Goal: Task Accomplishment & Management: Manage account settings

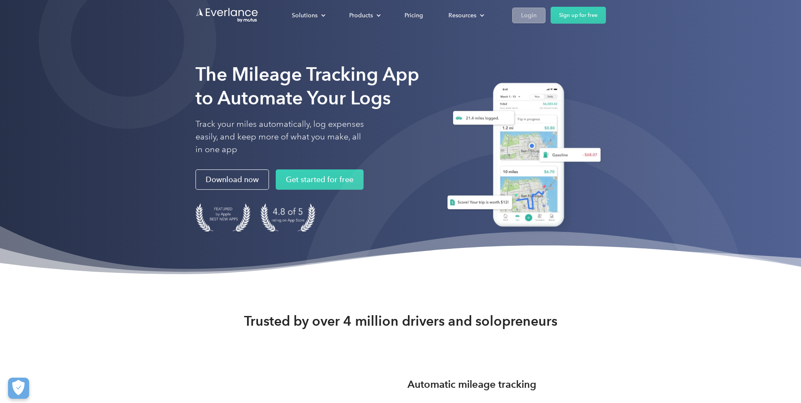
click at [532, 20] on div "Login" at bounding box center [529, 15] width 16 height 11
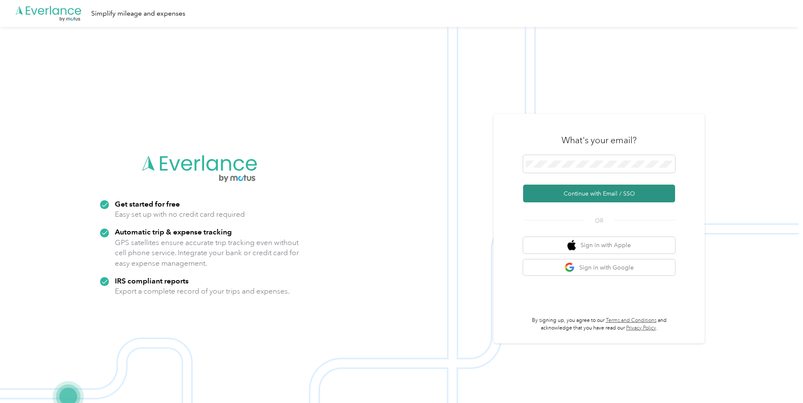
click at [568, 189] on button "Continue with Email / SSO" at bounding box center [599, 193] width 152 height 18
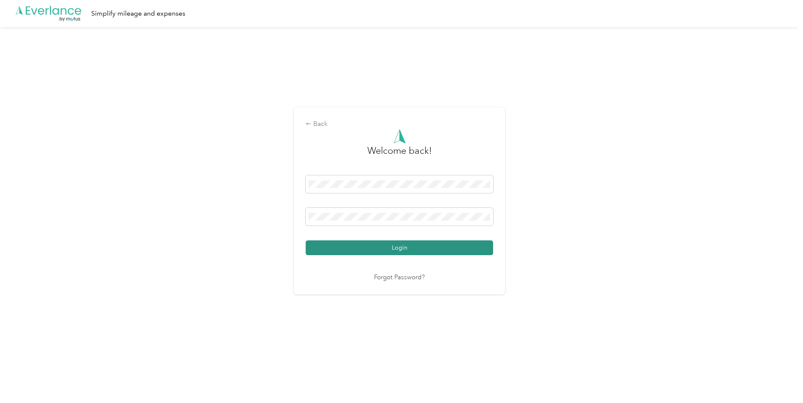
click at [389, 243] on button "Login" at bounding box center [399, 247] width 187 height 15
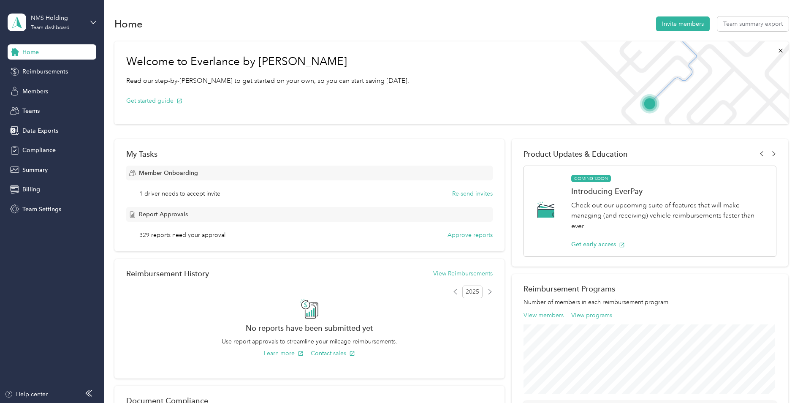
click at [496, 98] on div "Welcome to Everlance by Motus Read our step-by-step guide to get started on you…" at bounding box center [451, 82] width 674 height 83
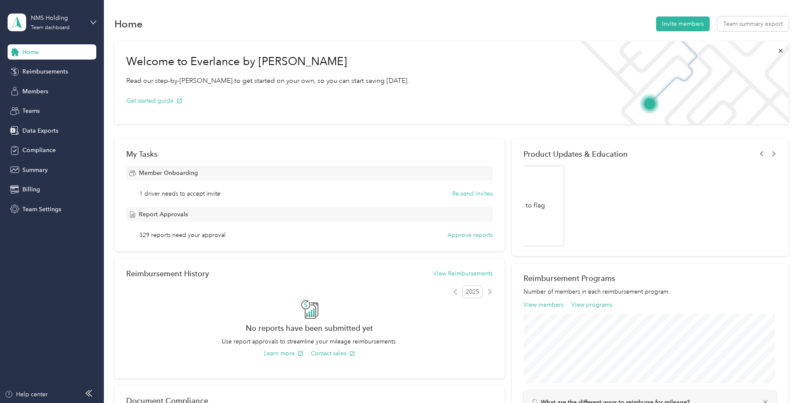
click at [431, 23] on div "Home Invite members Team summary export" at bounding box center [451, 24] width 674 height 18
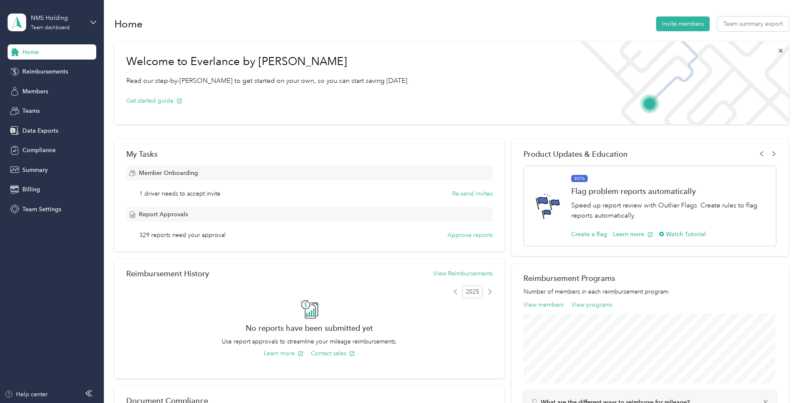
click at [290, 19] on div "Home Invite members Team summary export" at bounding box center [451, 24] width 674 height 18
click at [239, 23] on div "Home Invite members Team summary export" at bounding box center [451, 24] width 674 height 18
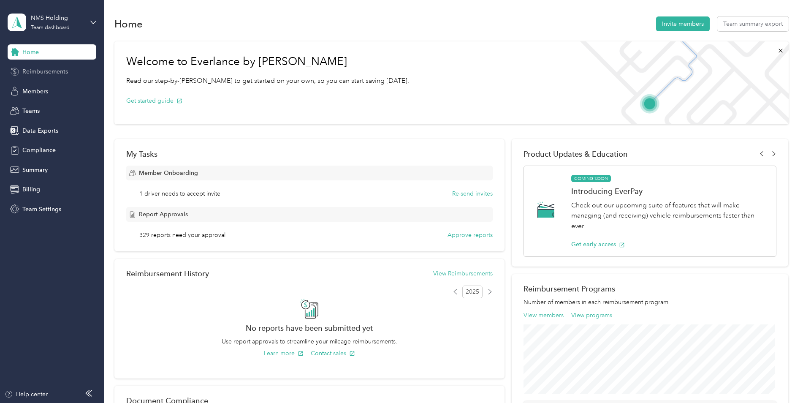
click at [44, 72] on span "Reimbursements" at bounding box center [45, 71] width 46 height 9
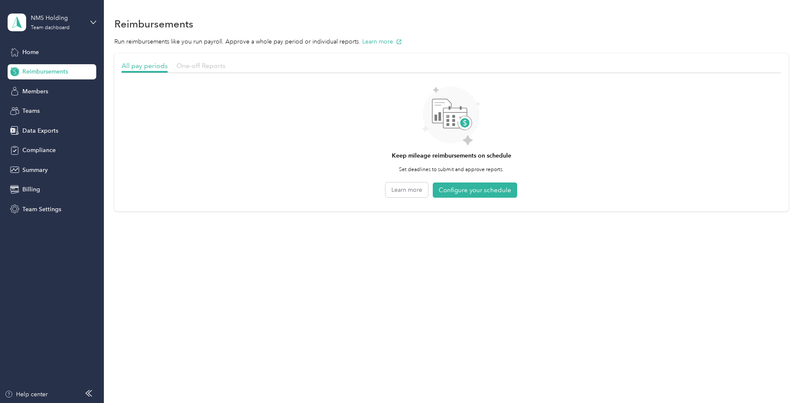
click at [198, 64] on span "One-off Reports" at bounding box center [200, 66] width 49 height 8
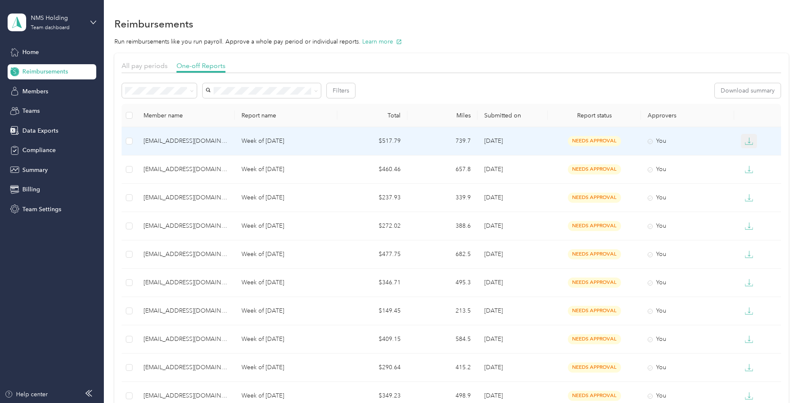
click at [748, 143] on icon "button" at bounding box center [749, 140] width 3 height 6
click at [758, 184] on div "EXCEL" at bounding box center [754, 186] width 18 height 9
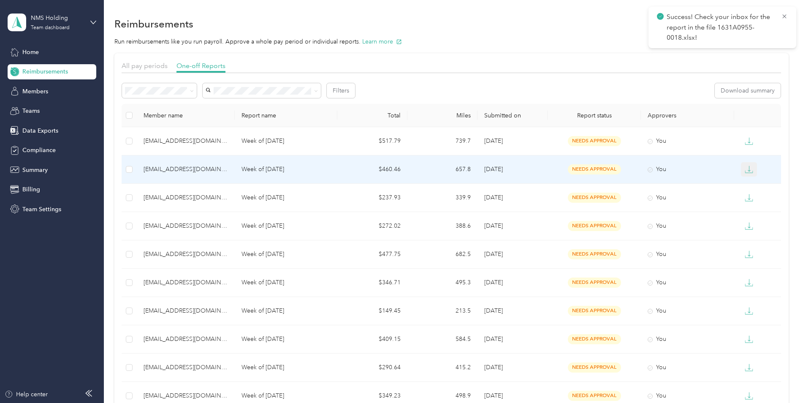
click at [750, 171] on icon "button" at bounding box center [749, 169] width 8 height 8
click at [749, 214] on div "EXCEL" at bounding box center [754, 214] width 18 height 9
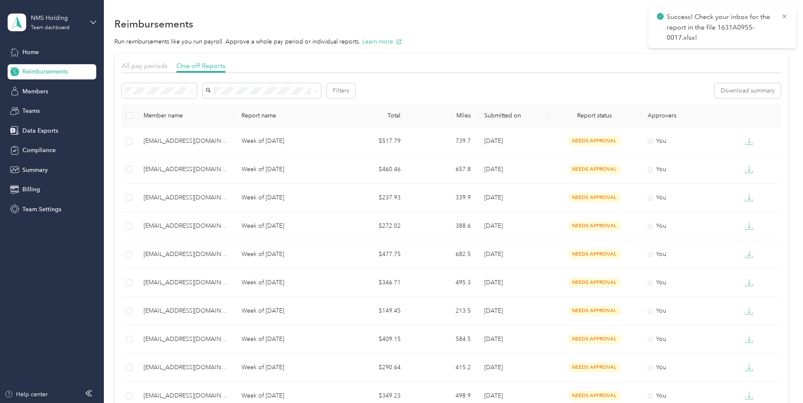
click at [531, 30] on div "Reimbursements" at bounding box center [451, 24] width 674 height 18
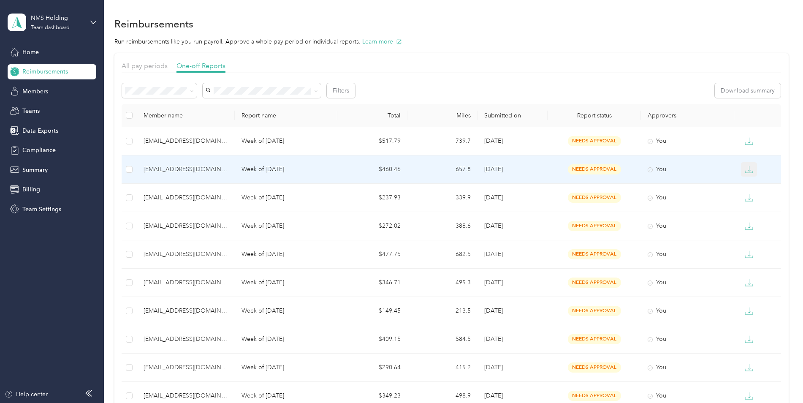
click at [745, 170] on icon "button" at bounding box center [749, 169] width 8 height 8
click at [752, 215] on div "EXCEL" at bounding box center [754, 214] width 18 height 9
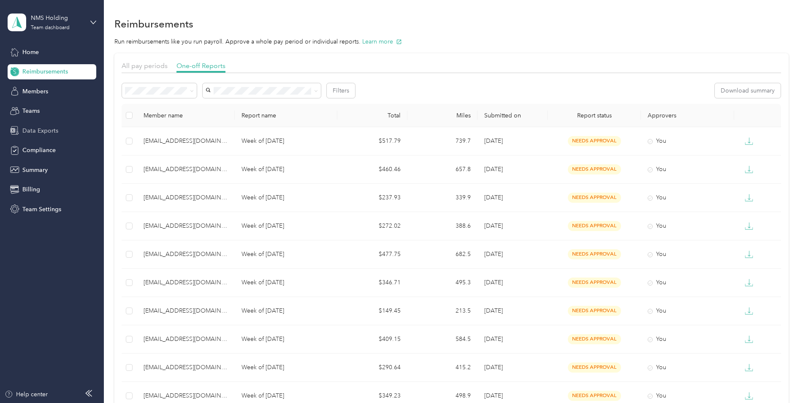
click at [27, 136] on div "Data Exports" at bounding box center [52, 130] width 89 height 15
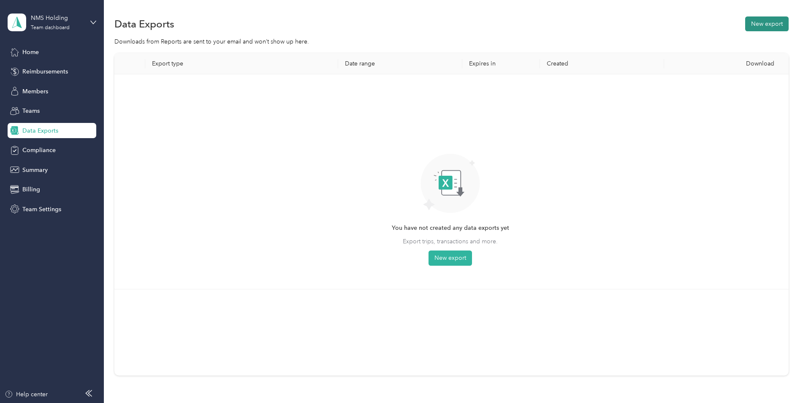
click at [767, 30] on button "New export" at bounding box center [766, 23] width 43 height 15
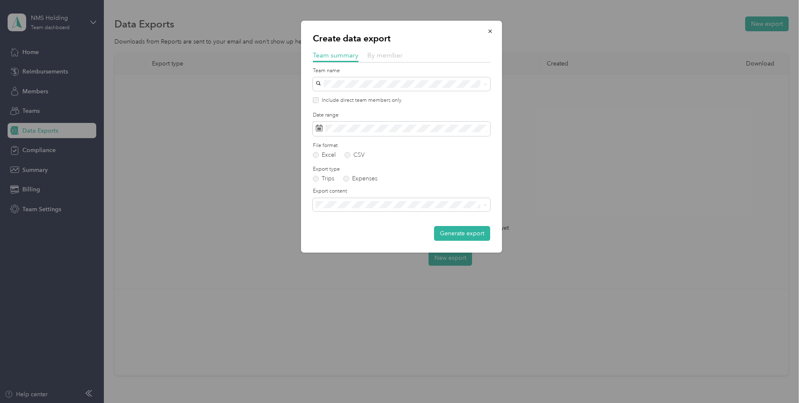
click at [385, 54] on span "By member" at bounding box center [384, 55] width 35 height 8
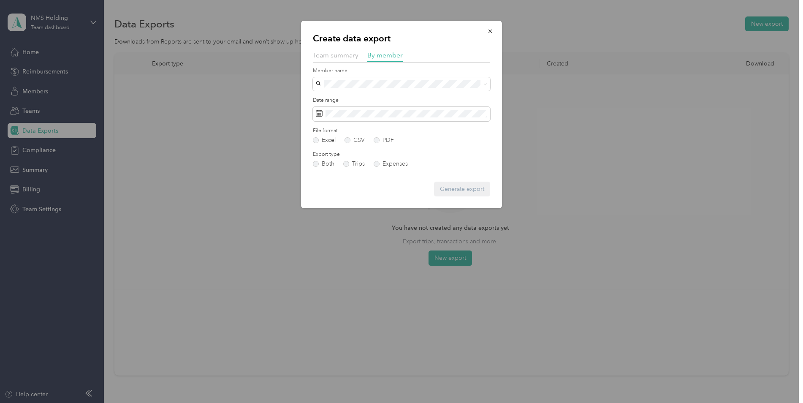
click at [343, 131] on li "kfat@u-email.com" at bounding box center [401, 124] width 177 height 15
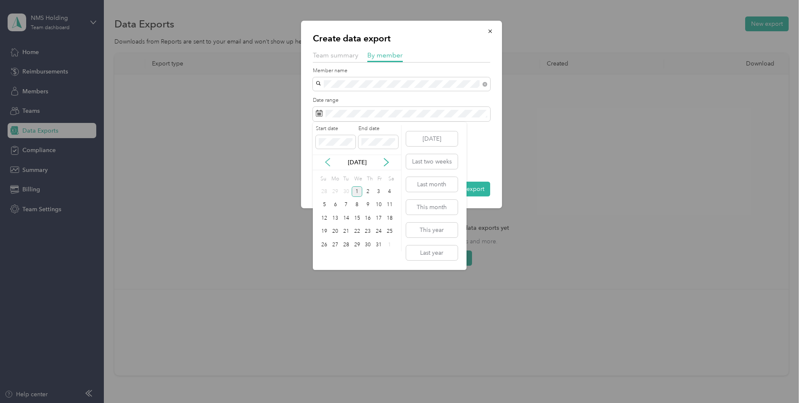
click at [330, 160] on icon at bounding box center [327, 162] width 8 height 8
click at [334, 216] on div "15" at bounding box center [335, 218] width 11 height 11
click at [324, 231] on div "21" at bounding box center [324, 231] width 11 height 11
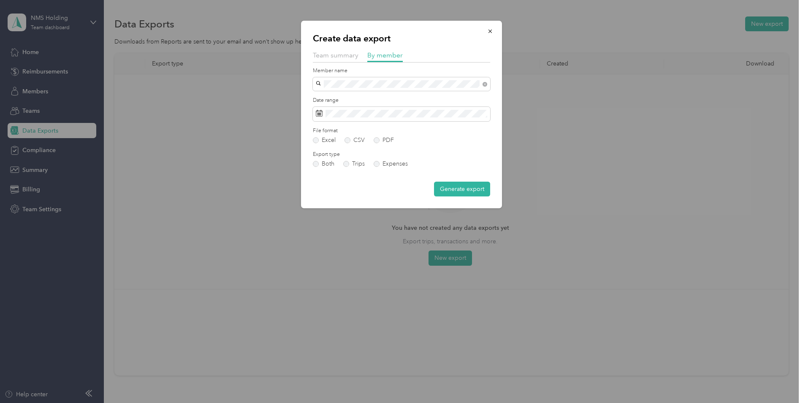
drag, startPoint x: 445, startPoint y: 190, endPoint x: 393, endPoint y: 189, distance: 51.9
click at [393, 189] on div "Generate export" at bounding box center [401, 189] width 177 height 15
click at [441, 186] on button "Generate export" at bounding box center [462, 189] width 56 height 15
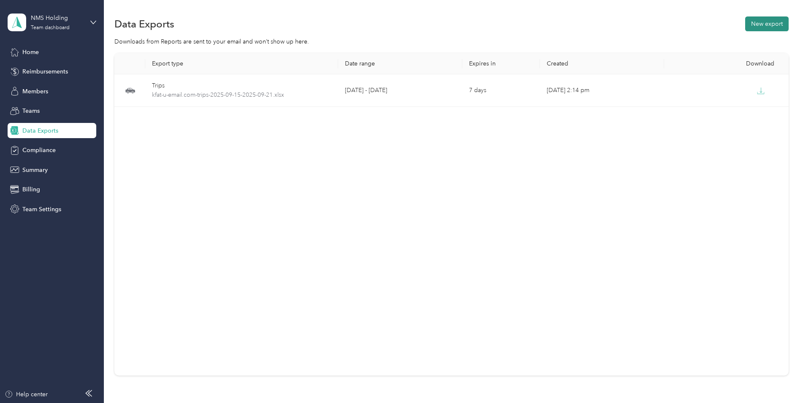
click at [760, 21] on button "New export" at bounding box center [766, 23] width 43 height 15
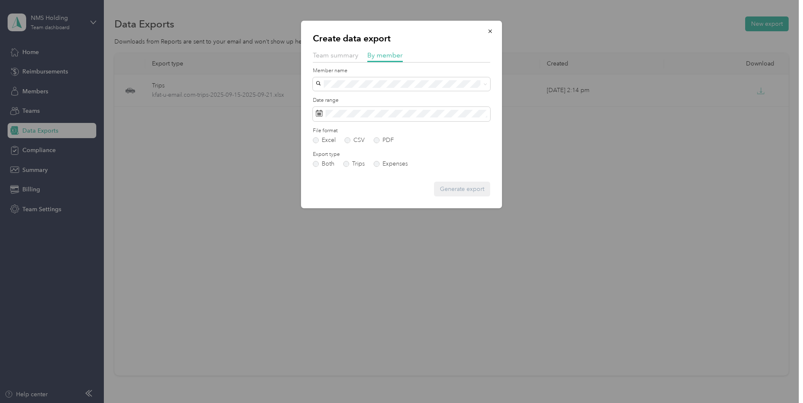
click at [351, 128] on li "kfat@u-email.com" at bounding box center [401, 126] width 177 height 15
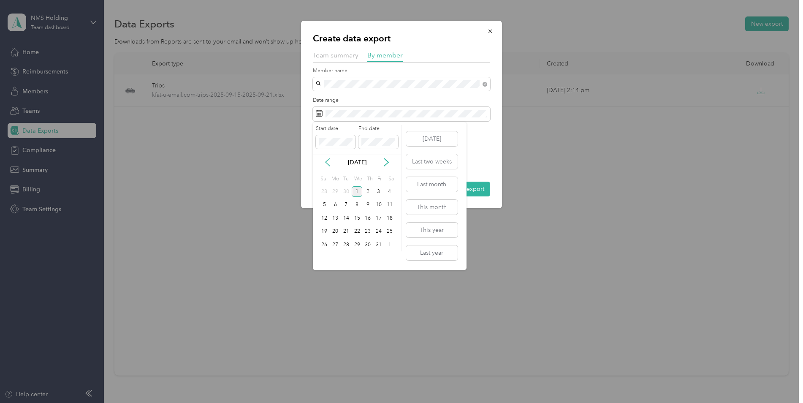
click at [328, 164] on icon at bounding box center [327, 162] width 4 height 8
click at [333, 234] on div "22" at bounding box center [335, 231] width 11 height 11
click at [326, 244] on div "28" at bounding box center [324, 244] width 11 height 11
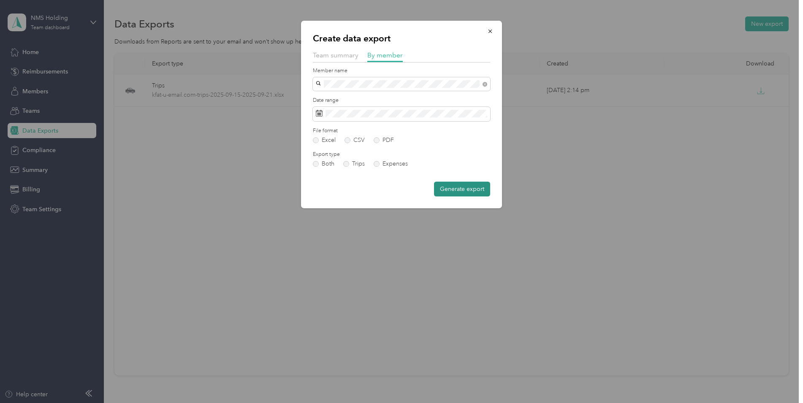
click at [454, 190] on button "Generate export" at bounding box center [462, 189] width 56 height 15
